Goal: Task Accomplishment & Management: Use online tool/utility

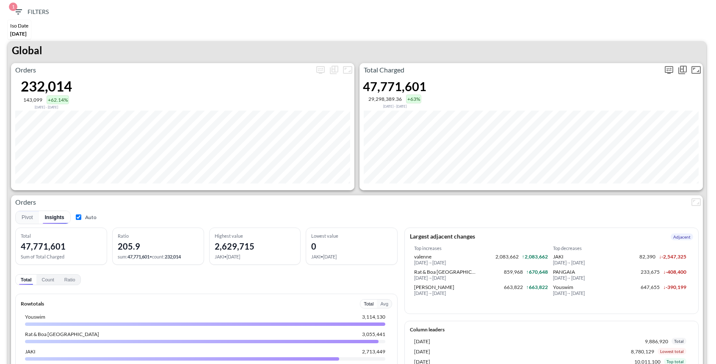
click at [671, 68] on icon "more" at bounding box center [668, 69] width 5 height 3
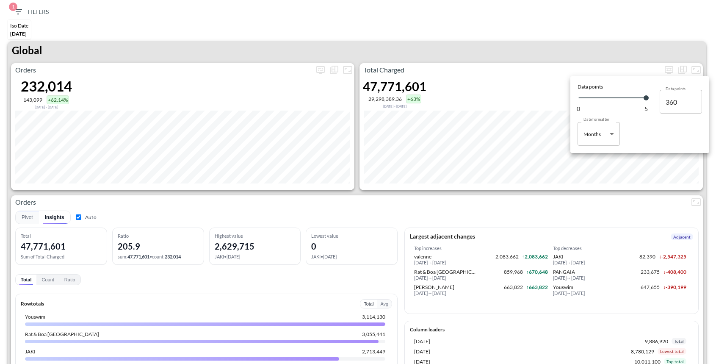
click at [595, 136] on body "BI.P.EYE, Interactive Analytics Dashboards 1 Filters Iso Date [DATE] Global Ord…" at bounding box center [358, 182] width 716 height 364
click at [594, 152] on div "Days" at bounding box center [589, 156] width 11 height 8
type input "Days"
type input "145"
click at [518, 47] on div at bounding box center [358, 182] width 716 height 364
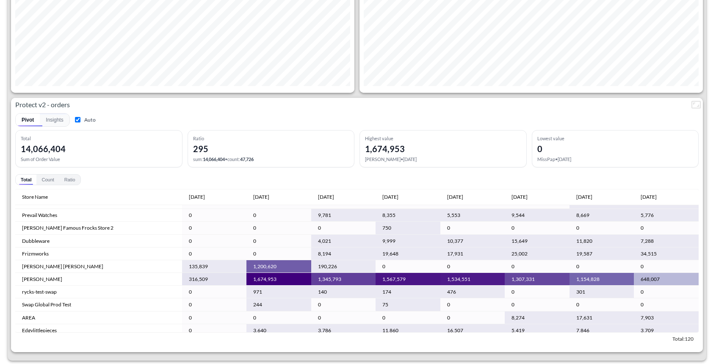
scroll to position [67, 0]
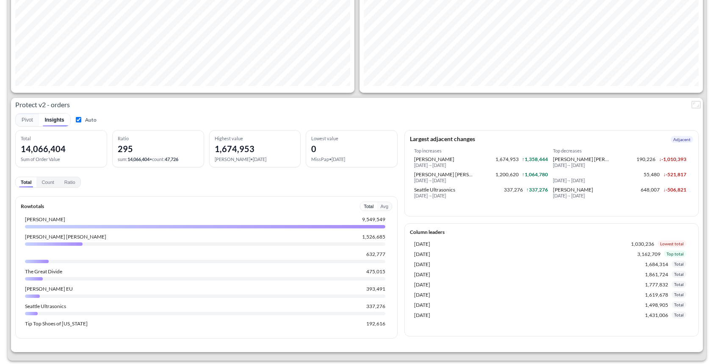
click at [86, 120] on label "Auto" at bounding box center [85, 120] width 22 height 8
click at [81, 120] on input "Auto" at bounding box center [79, 120] width 6 height 6
checkbox input "false"
click at [30, 122] on button "Pivot" at bounding box center [27, 119] width 23 height 13
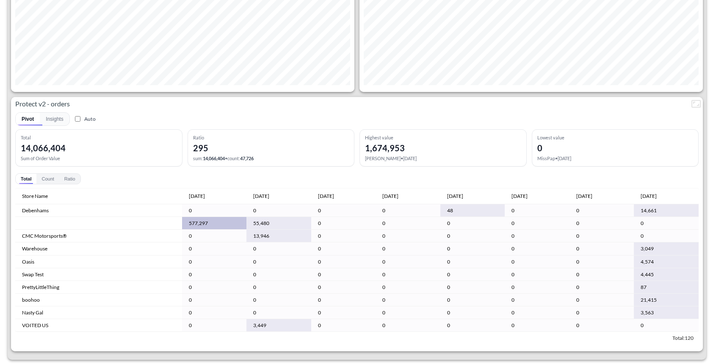
scroll to position [449, 0]
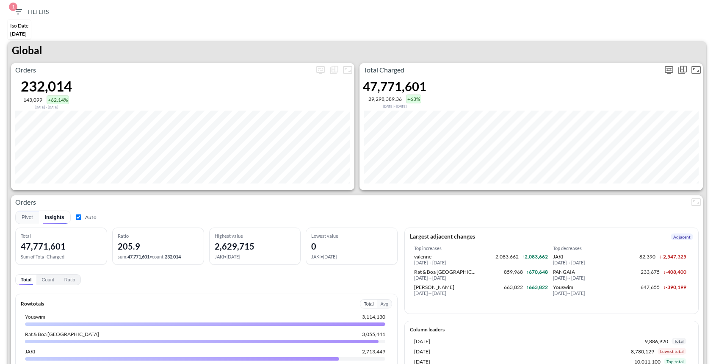
click at [669, 67] on icon "more" at bounding box center [669, 70] width 10 height 10
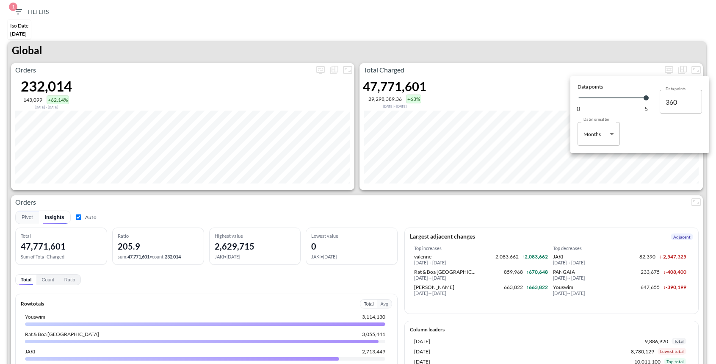
click at [607, 141] on body "BI.P.EYE, Interactive Analytics Dashboards 1 Filters Iso Date [DATE] Global Ord…" at bounding box center [358, 182] width 716 height 364
click at [601, 162] on li "Months" at bounding box center [599, 168] width 42 height 13
click at [600, 137] on body "BI.P.EYE, Interactive Analytics Dashboards 1 Filters Iso Date [DATE] Global Ord…" at bounding box center [358, 182] width 716 height 364
click at [583, 158] on li "Days" at bounding box center [599, 155] width 42 height 13
type input "Days"
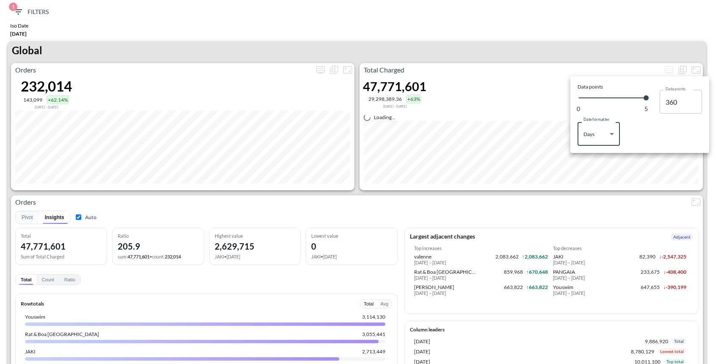
type input "145"
click at [547, 44] on div at bounding box center [358, 182] width 716 height 364
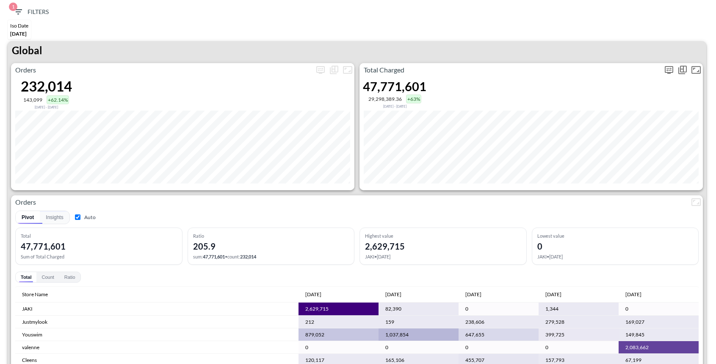
click at [665, 76] on span "Display settings" at bounding box center [669, 70] width 14 height 14
click at [669, 68] on icon "more" at bounding box center [669, 70] width 10 height 10
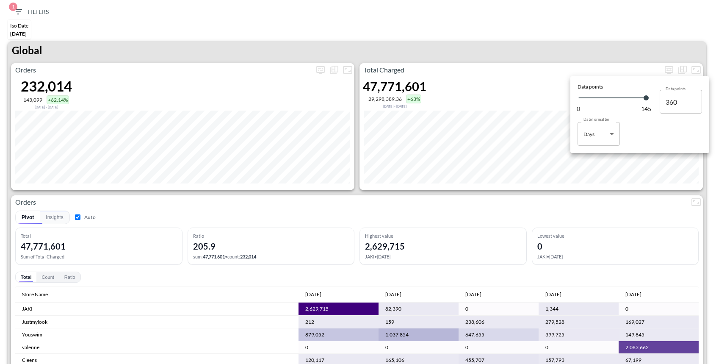
click at [603, 133] on body "BI.P.EYE, Interactive Analytics Dashboards 1 Filters Iso Date [DATE] Global Ord…" at bounding box center [358, 182] width 716 height 364
click at [592, 165] on div "Months" at bounding box center [592, 168] width 17 height 8
type input "Months"
click at [483, 210] on div at bounding box center [358, 182] width 716 height 364
